Goal: Information Seeking & Learning: Find specific fact

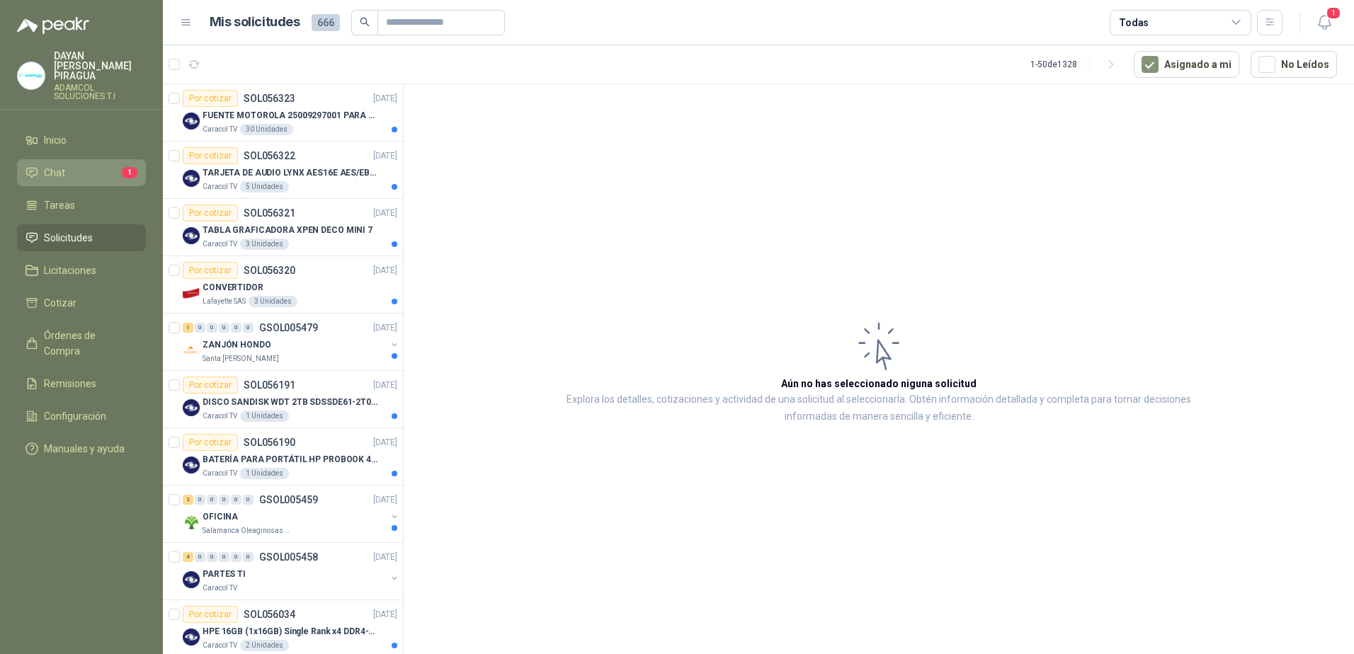
click at [77, 165] on li "Chat 1" at bounding box center [81, 173] width 112 height 16
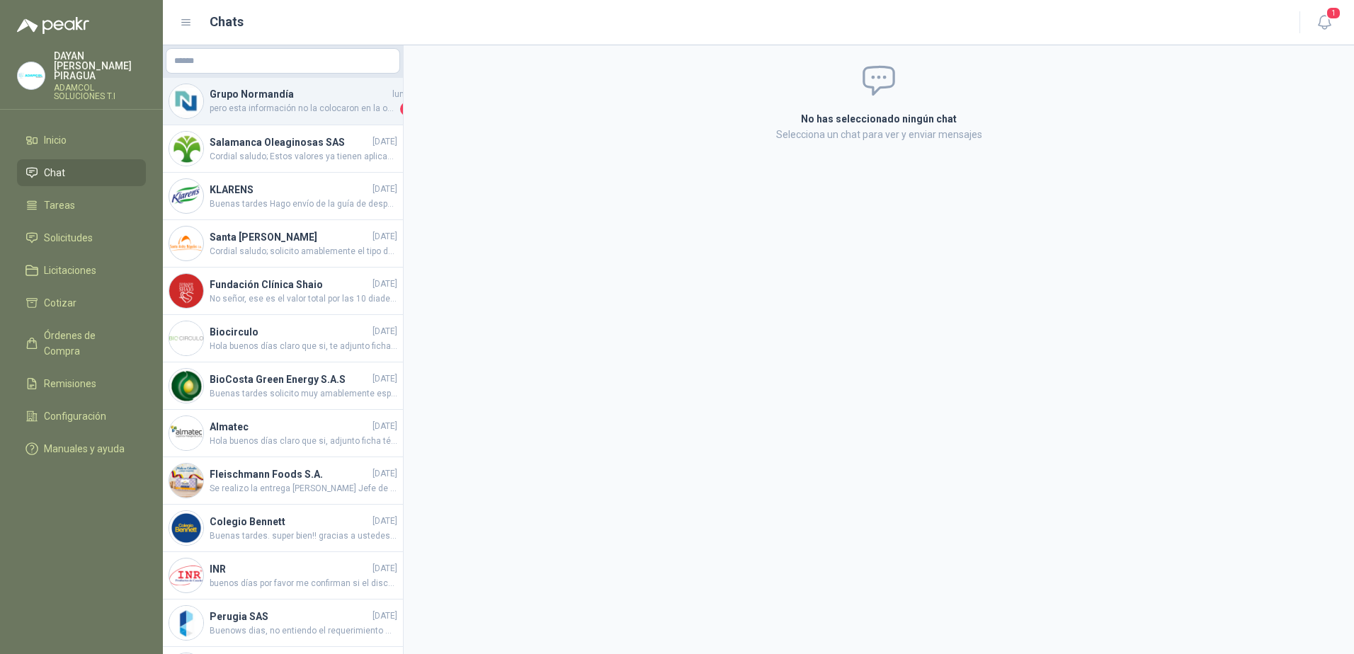
click at [352, 104] on span "pero esta información no la colocaron en la observación de la cotización" at bounding box center [304, 109] width 188 height 14
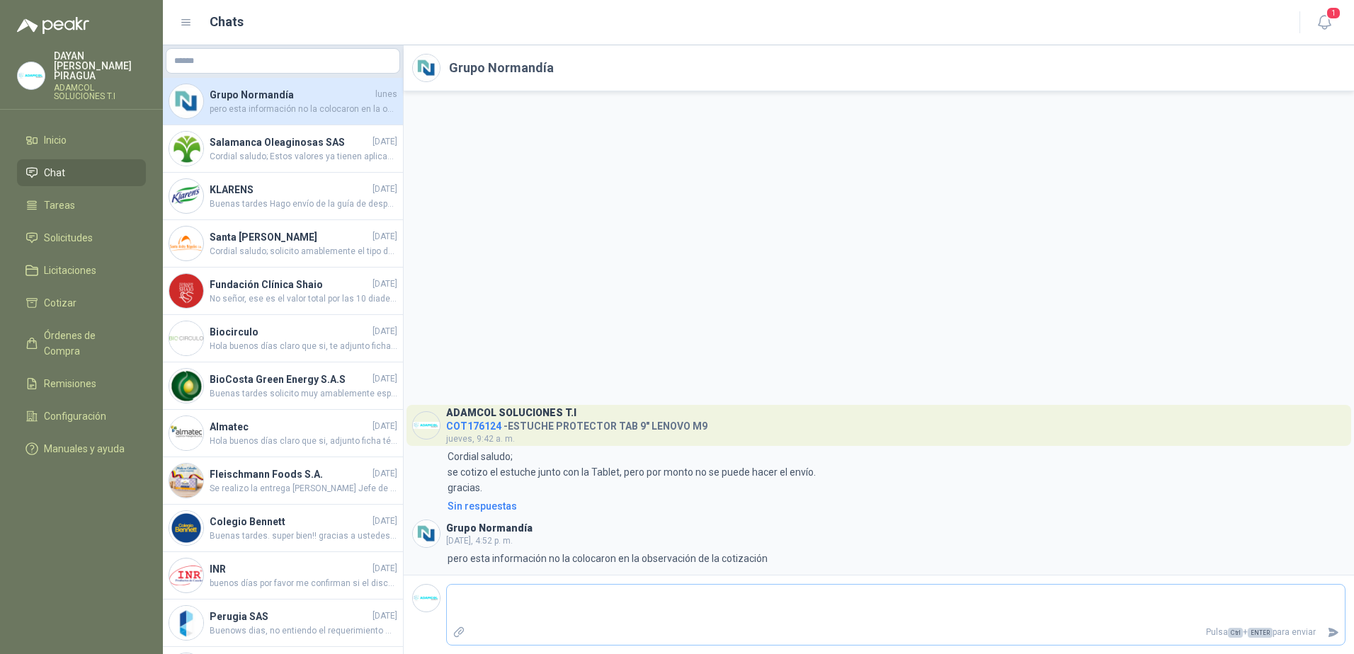
click at [521, 600] on textarea at bounding box center [896, 604] width 898 height 33
click at [522, 601] on textarea at bounding box center [896, 604] width 898 height 33
click at [305, 132] on div "Salamanca Oleaginosas SAS [DATE] Cordial saludo; Estos valores ya tienen aplica…" at bounding box center [283, 148] width 240 height 47
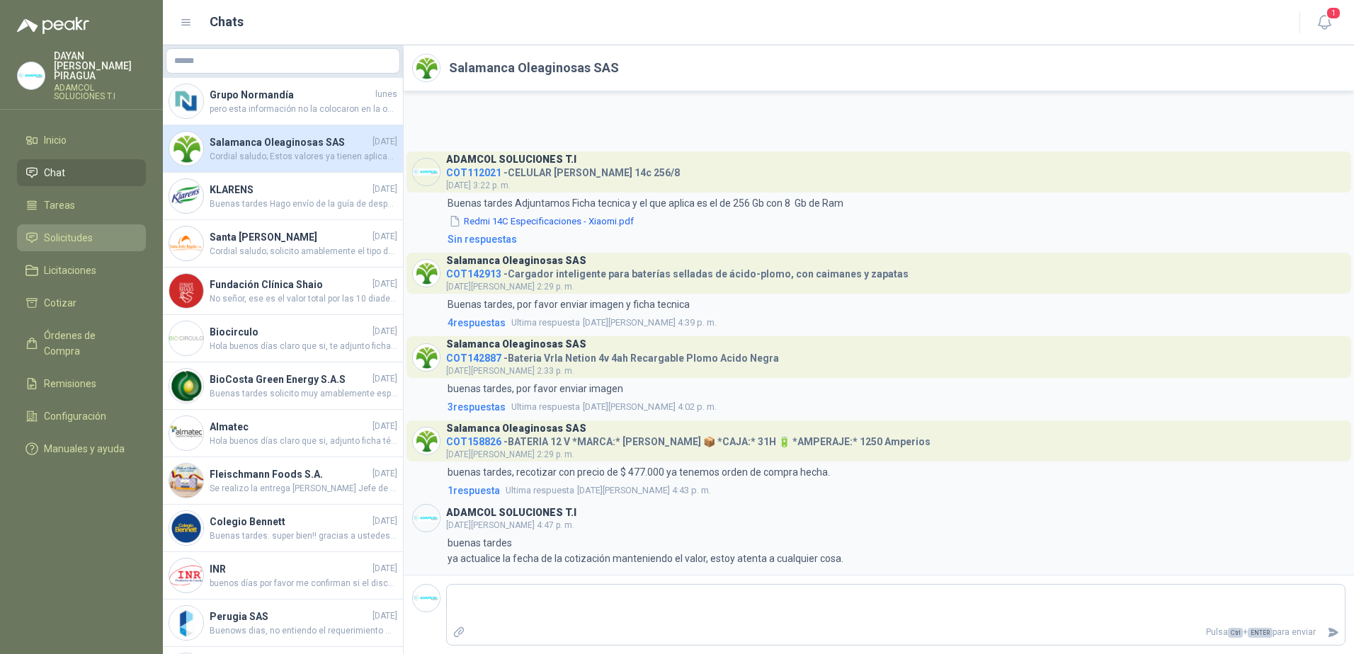
click at [65, 232] on span "Solicitudes" at bounding box center [68, 238] width 49 height 16
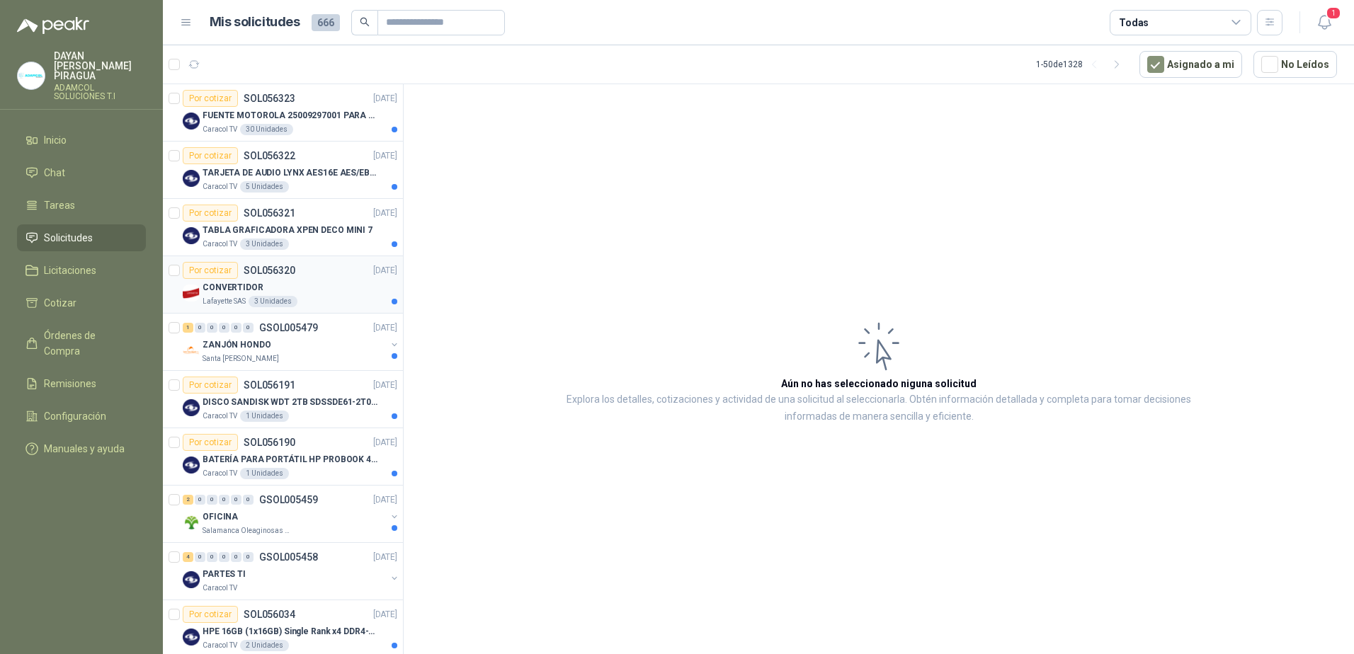
click at [325, 301] on div "Lafayette SAS 3 Unidades" at bounding box center [300, 301] width 195 height 11
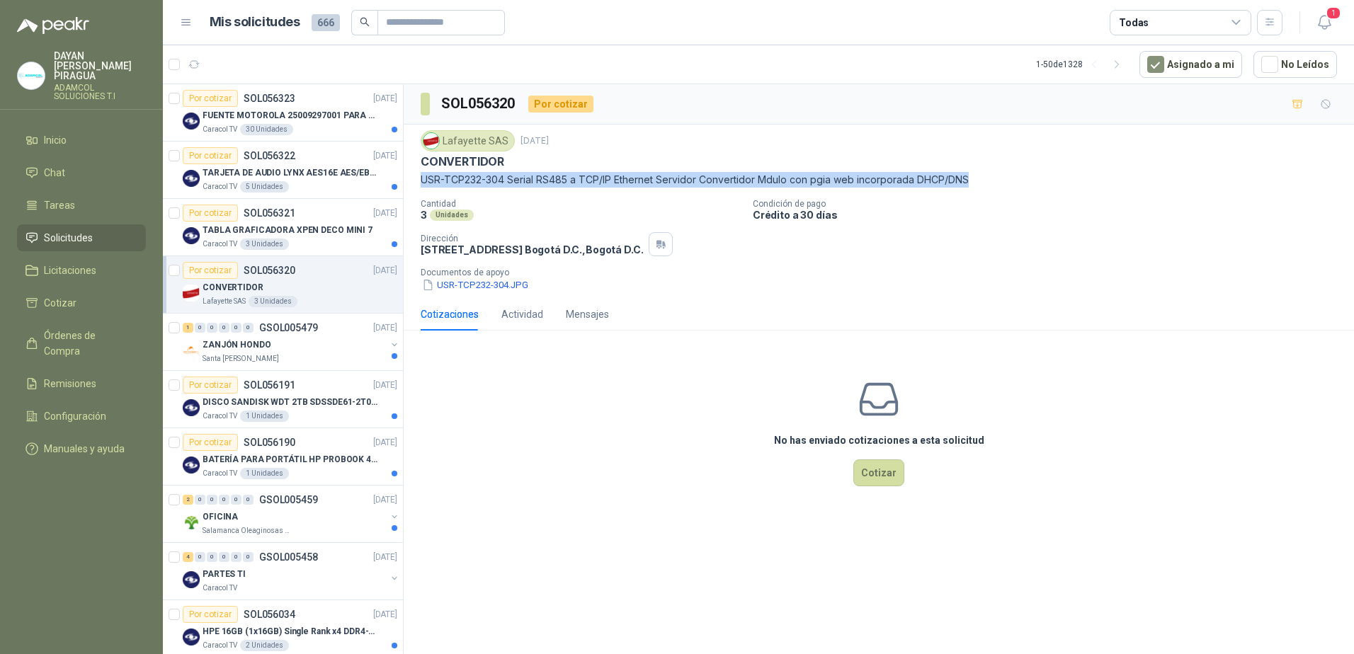
drag, startPoint x: 991, startPoint y: 185, endPoint x: 420, endPoint y: 187, distance: 571.5
click at [420, 187] on div "Lafayette SAS [DATE] CONVERTIDOR USR-TCP232-304 Serial RS485 a TCP/IP Ethernet …" at bounding box center [879, 212] width 950 height 174
copy p "USR-TCP232-304 Serial RS485 a TCP/IP Ethernet Servidor Convertidor Mdulo con pg…"
